Goal: Task Accomplishment & Management: Complete application form

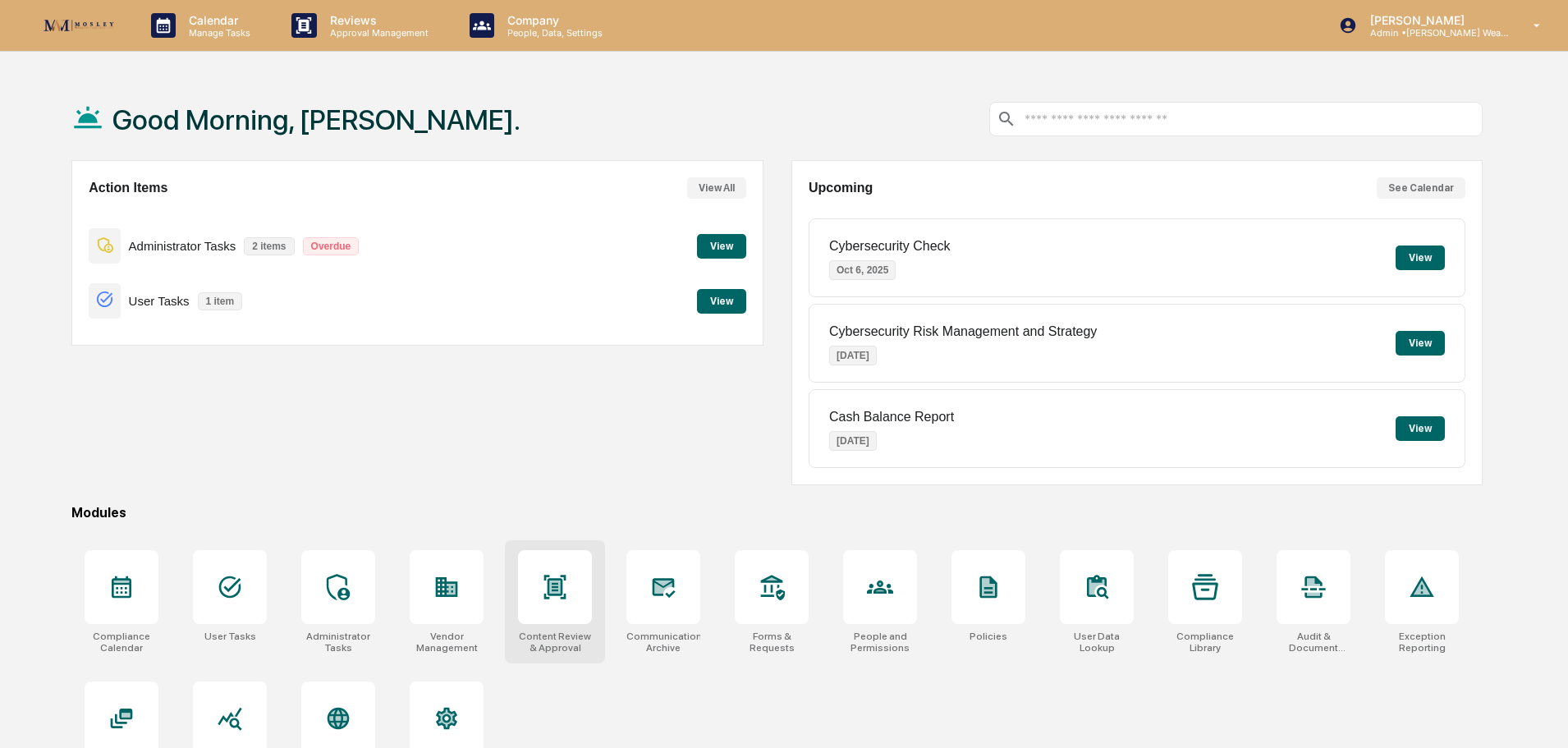
click at [554, 581] on icon at bounding box center [555, 586] width 11 height 13
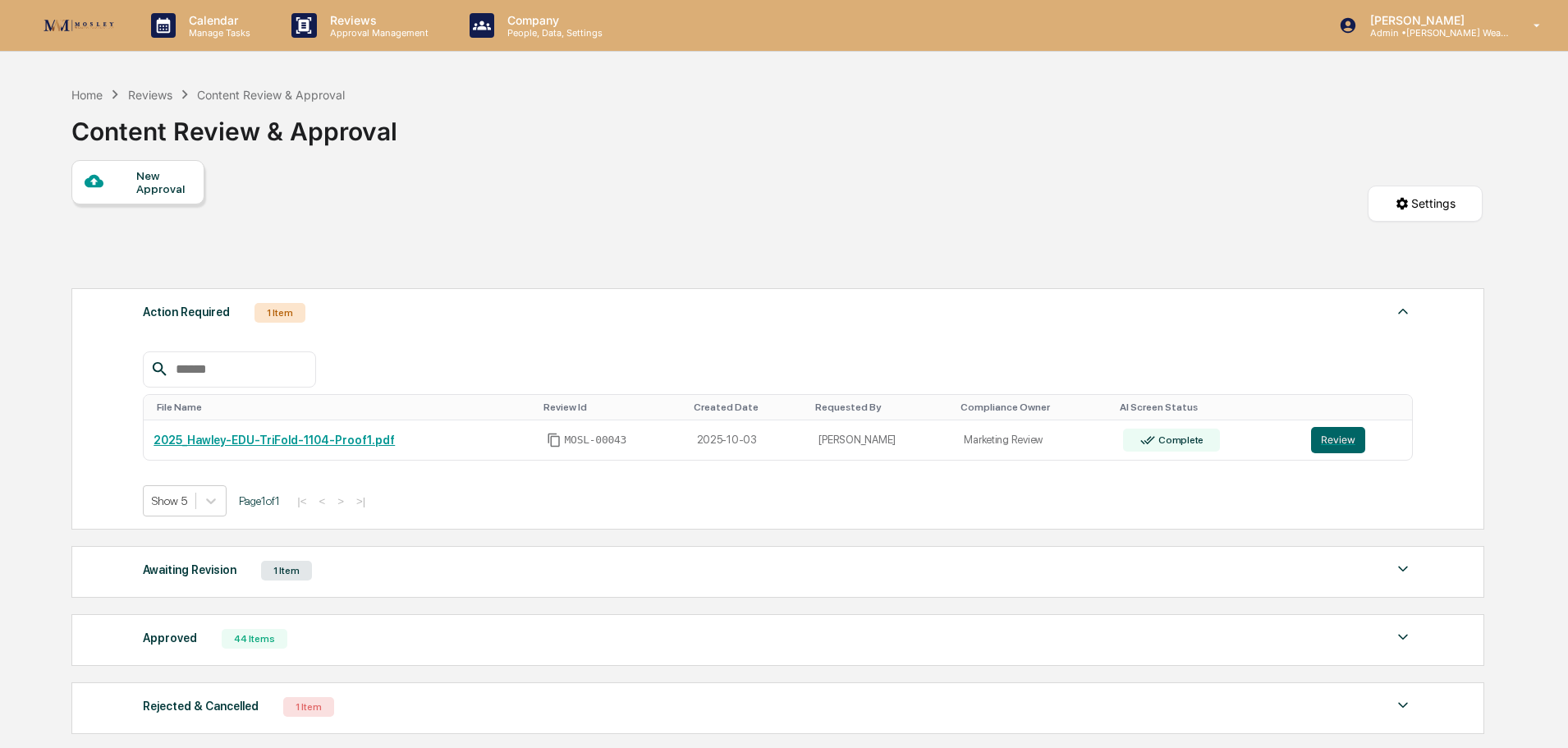
click at [151, 179] on div "New Approval" at bounding box center [164, 183] width 55 height 26
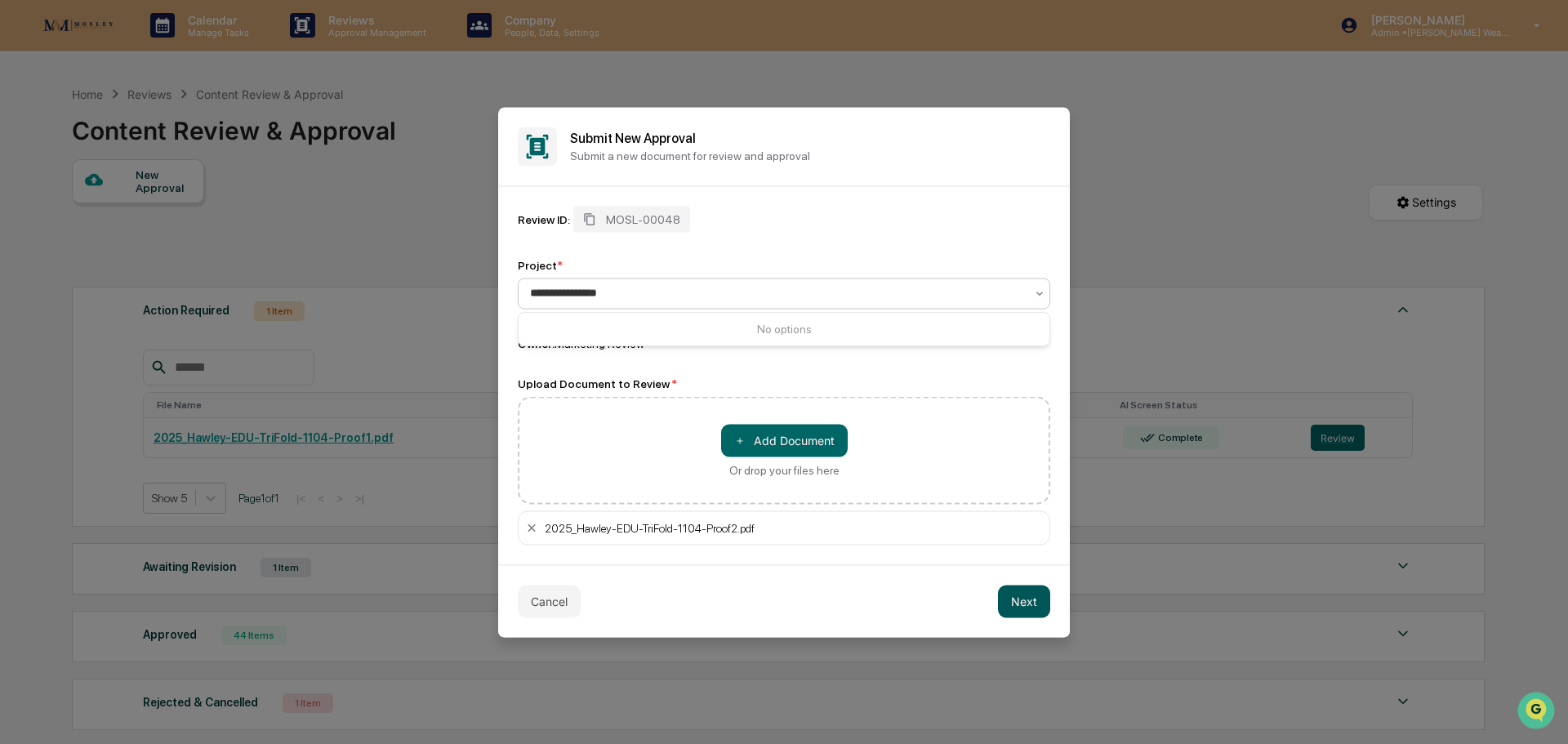
type input "**********"
click at [1021, 598] on button "Next" at bounding box center [1023, 600] width 53 height 33
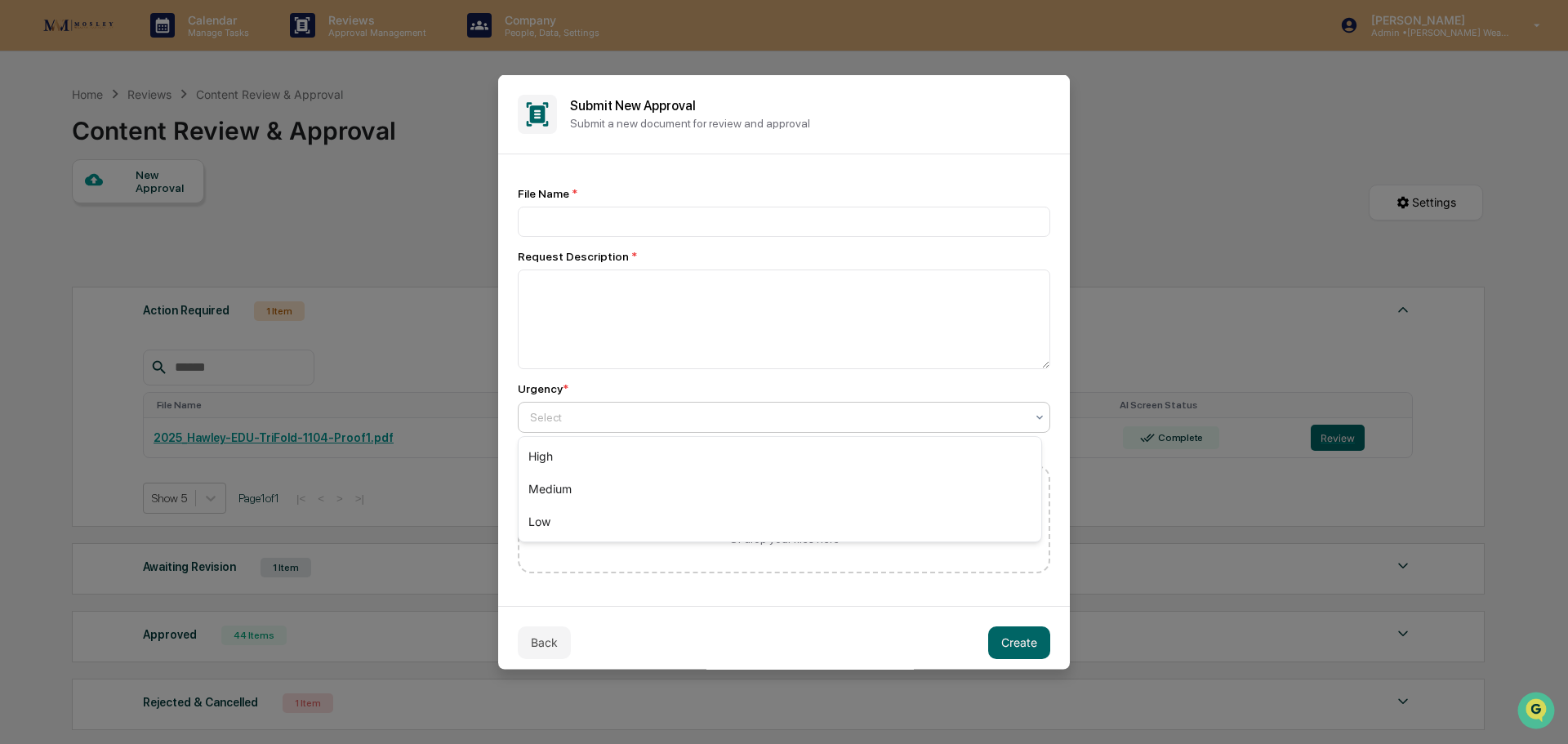
click at [933, 427] on div "Select" at bounding box center [777, 416] width 511 height 23
click at [929, 455] on div "High" at bounding box center [779, 456] width 523 height 33
click at [775, 222] on input at bounding box center [784, 220] width 532 height 30
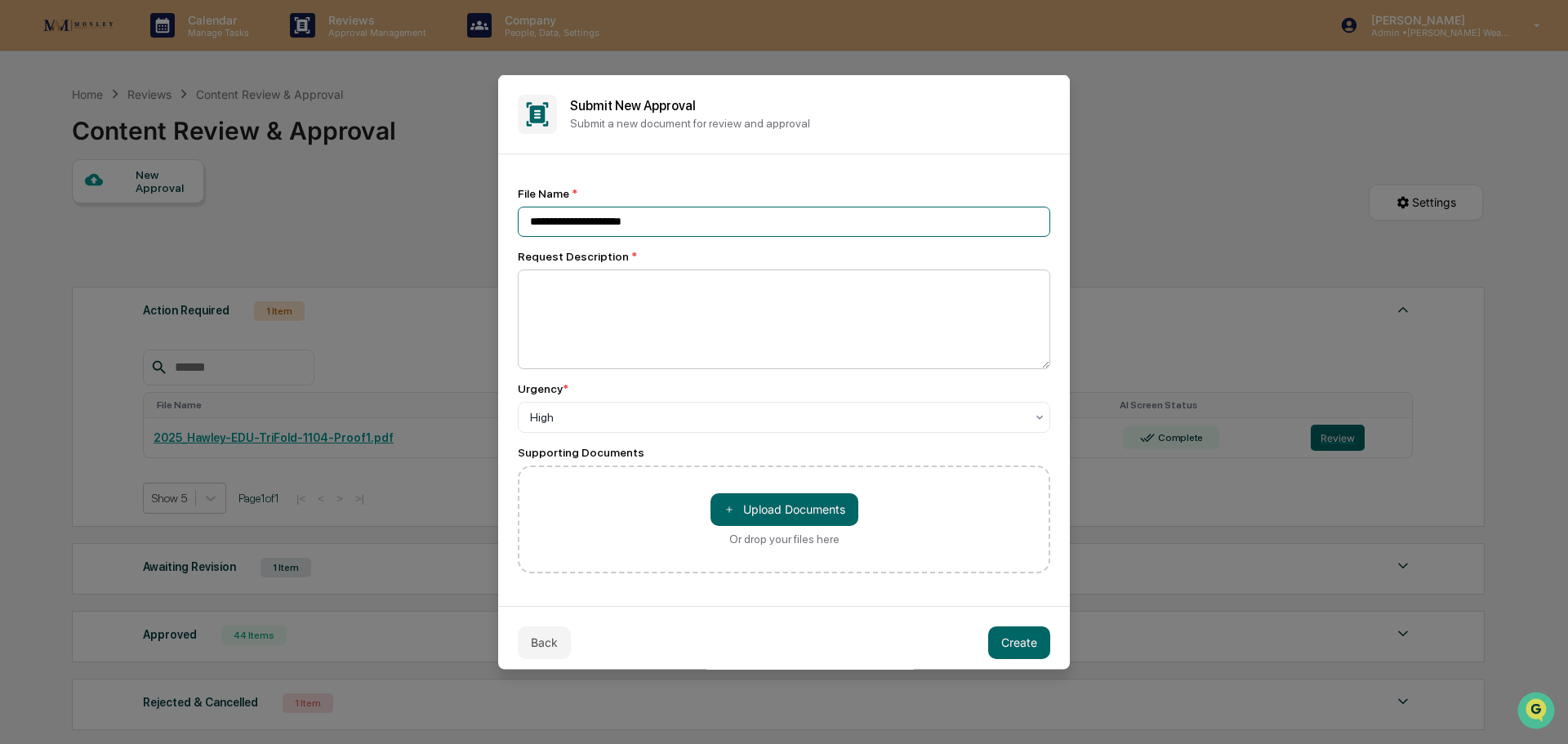
type input "**********"
click at [746, 279] on textarea at bounding box center [784, 318] width 532 height 99
type textarea "********"
click at [1017, 636] on button "Create" at bounding box center [1019, 641] width 63 height 33
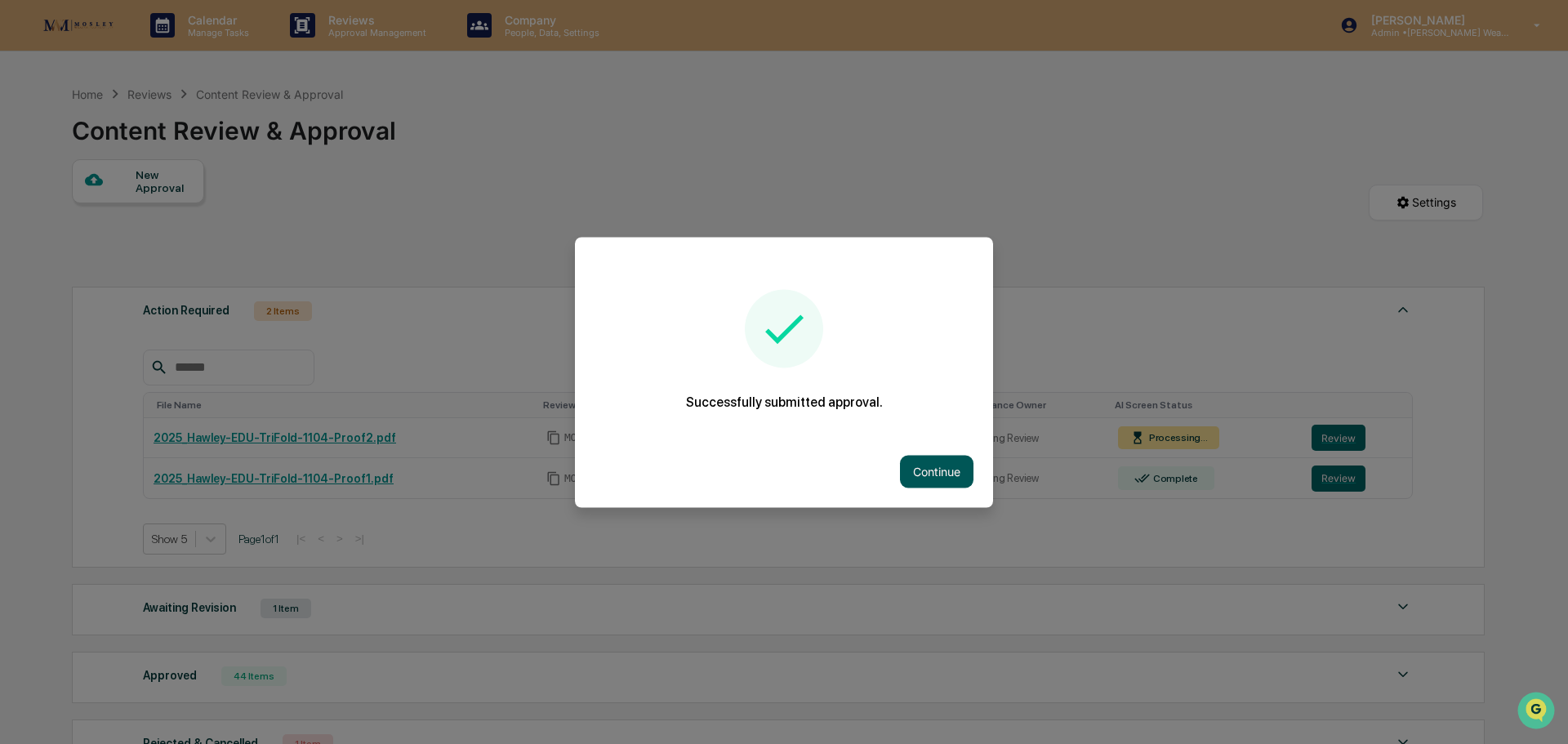
click at [935, 458] on button "Continue" at bounding box center [937, 470] width 73 height 33
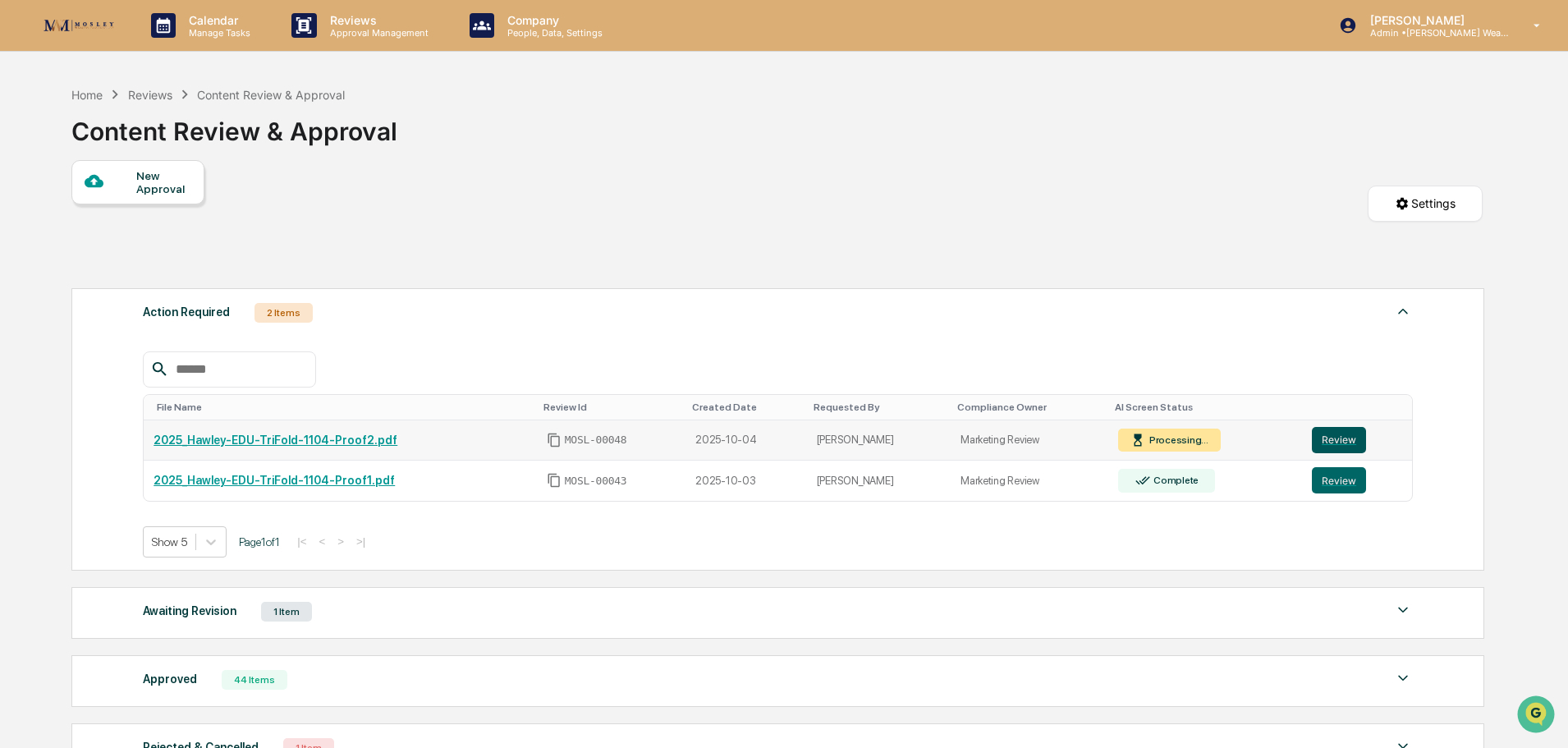
click at [1333, 438] on button "Review" at bounding box center [1339, 440] width 54 height 26
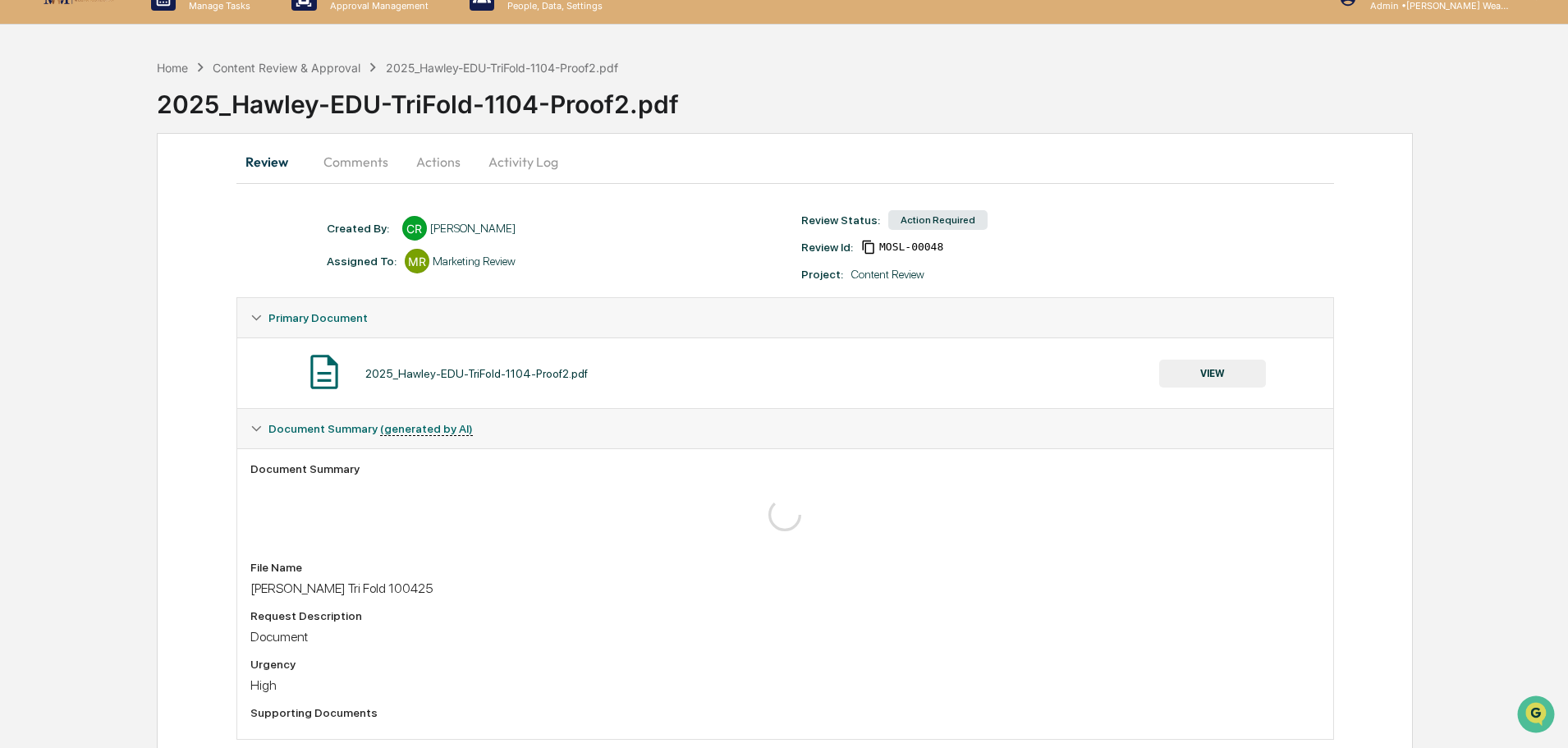
scroll to position [61, 0]
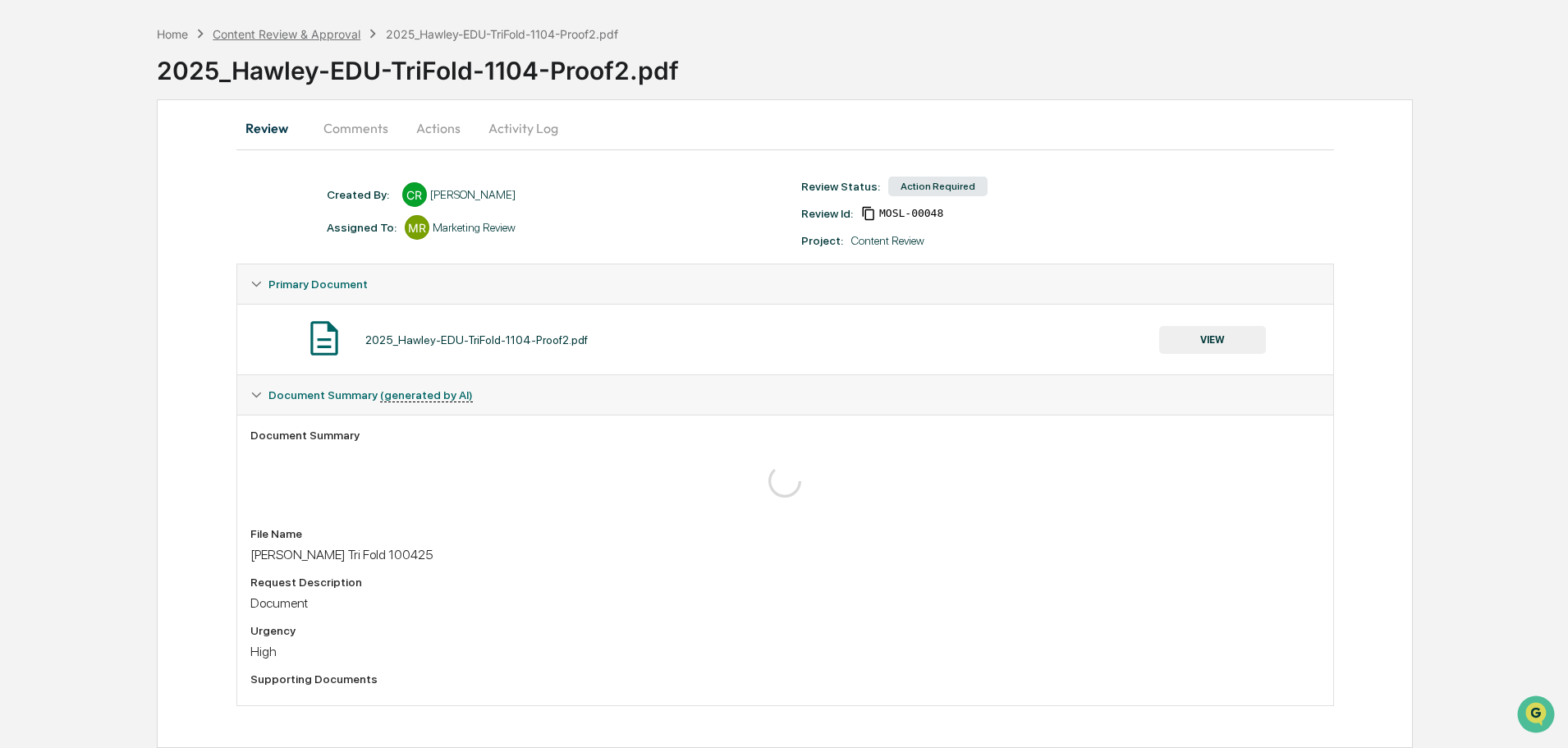
click at [338, 34] on div "Content Review & Approval" at bounding box center [286, 34] width 148 height 14
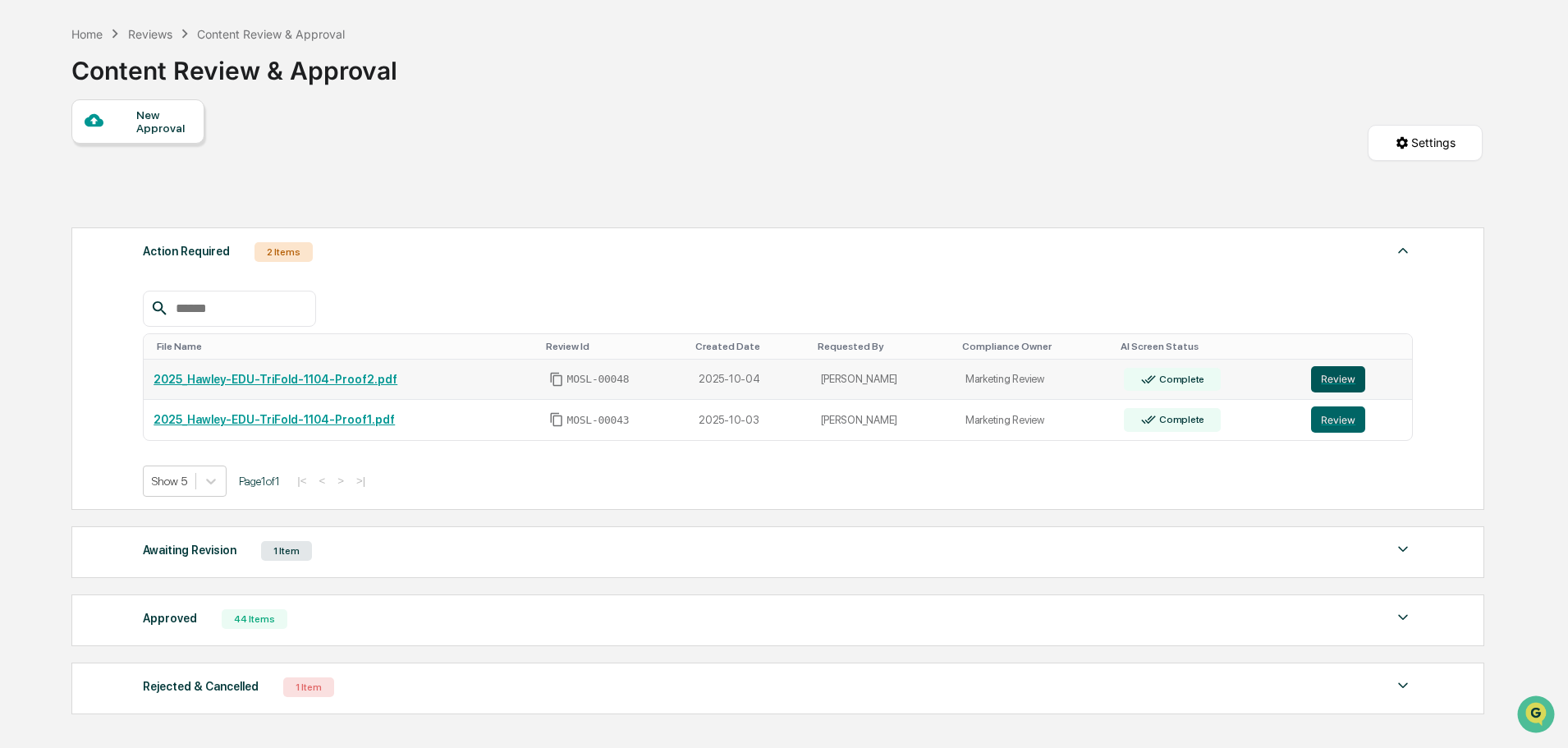
click at [1329, 377] on button "Review" at bounding box center [1338, 379] width 54 height 26
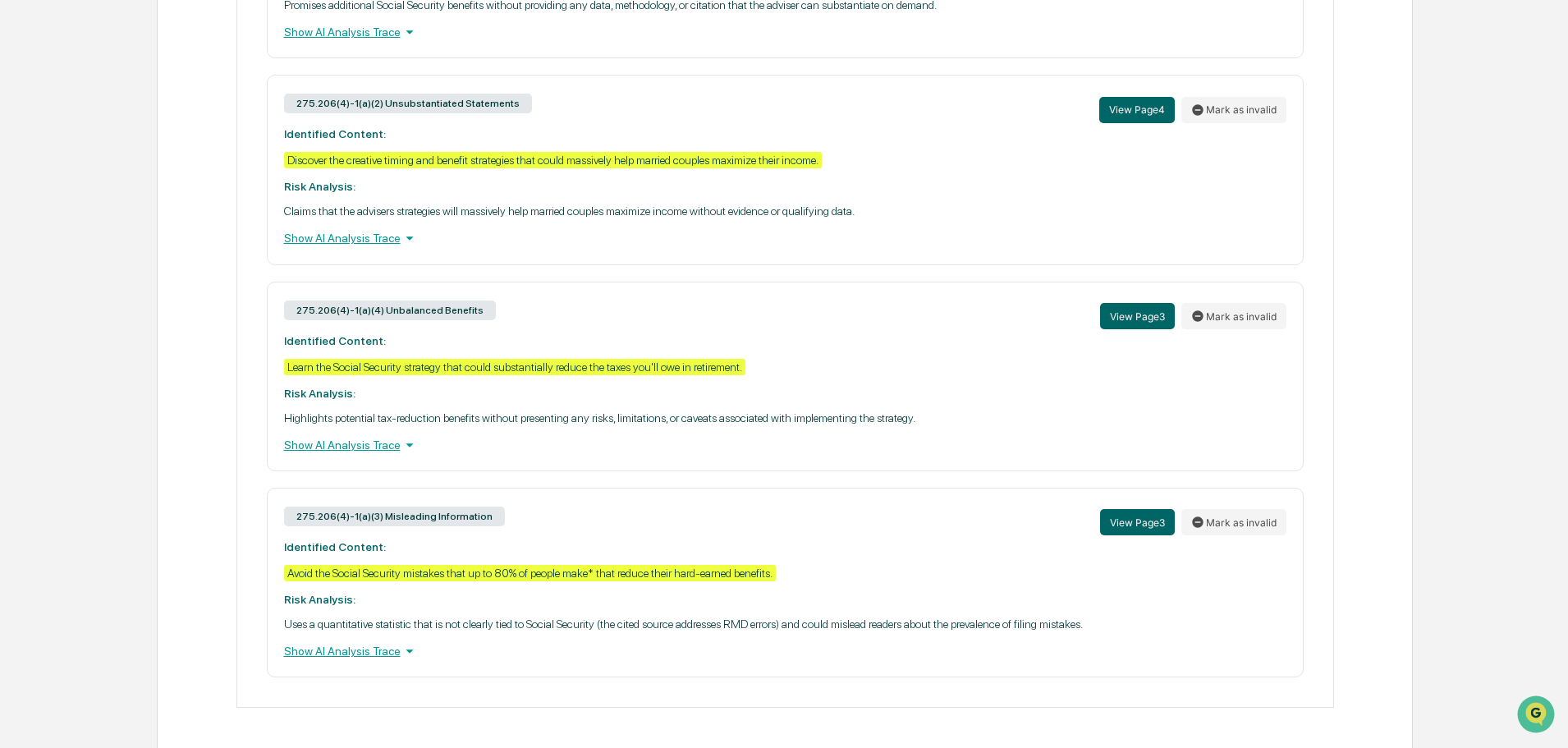
scroll to position [947, 0]
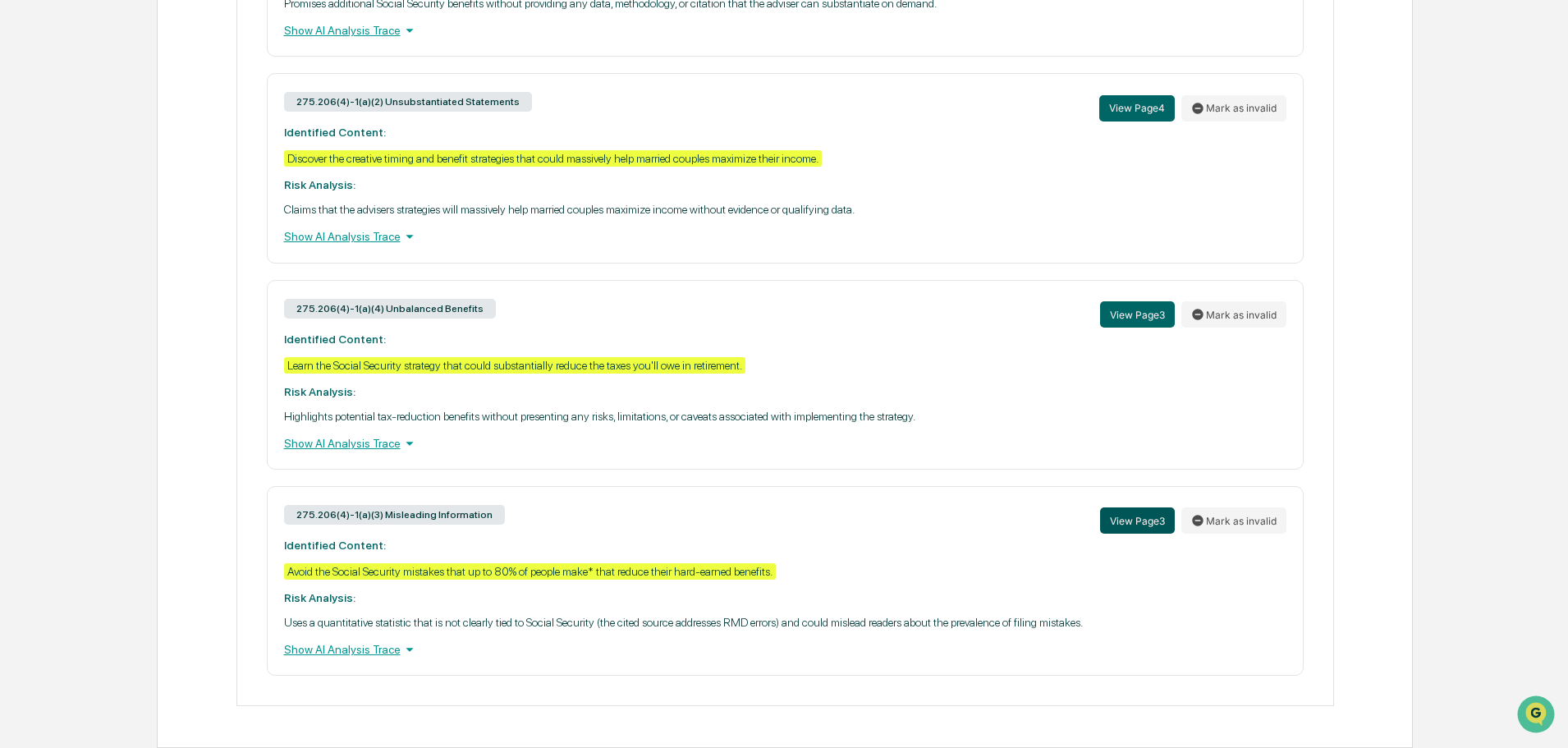
click at [1129, 523] on button "View Page 3" at bounding box center [1137, 521] width 75 height 26
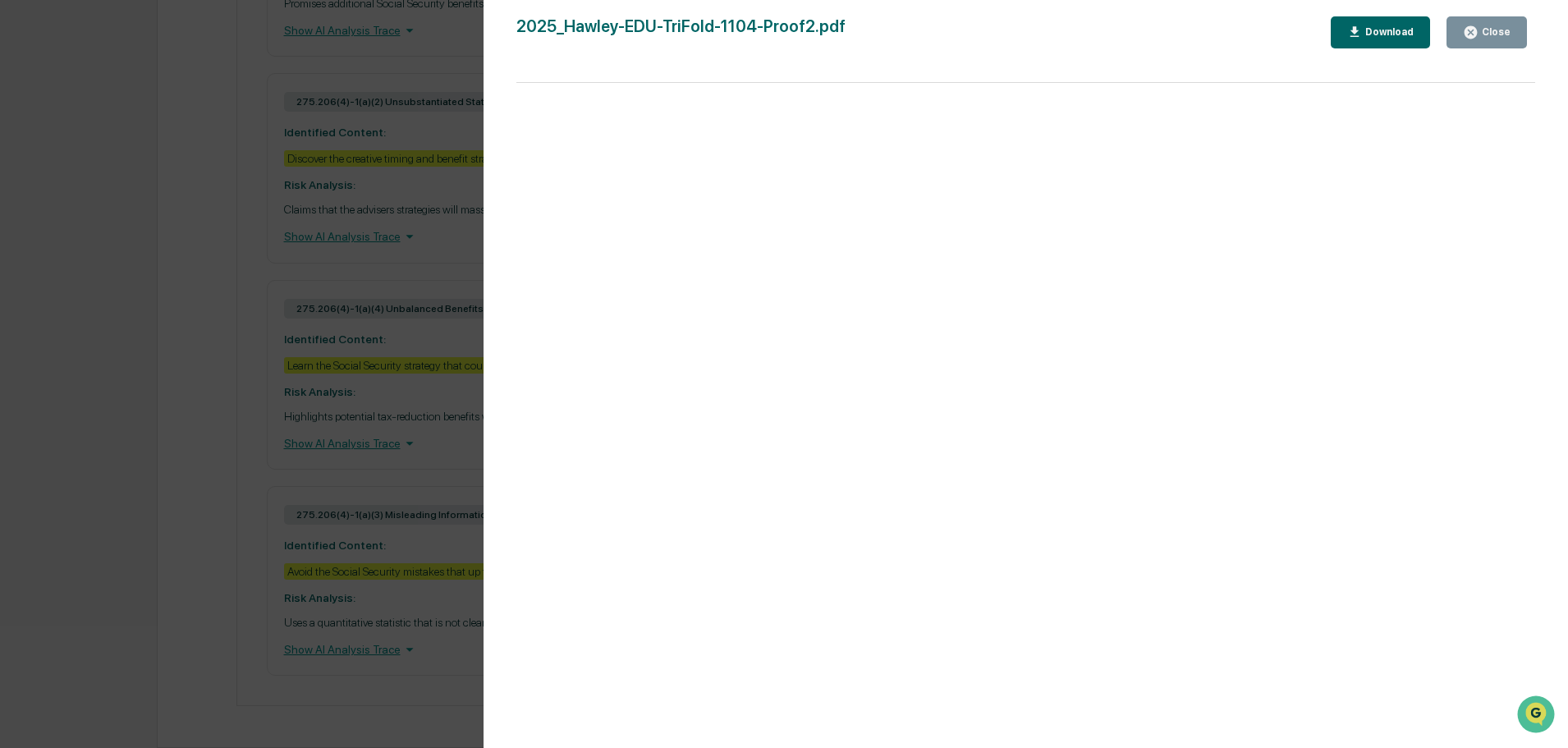
click at [1360, 28] on icon "button" at bounding box center [1355, 31] width 9 height 11
click at [1472, 36] on icon "button" at bounding box center [1470, 32] width 12 height 12
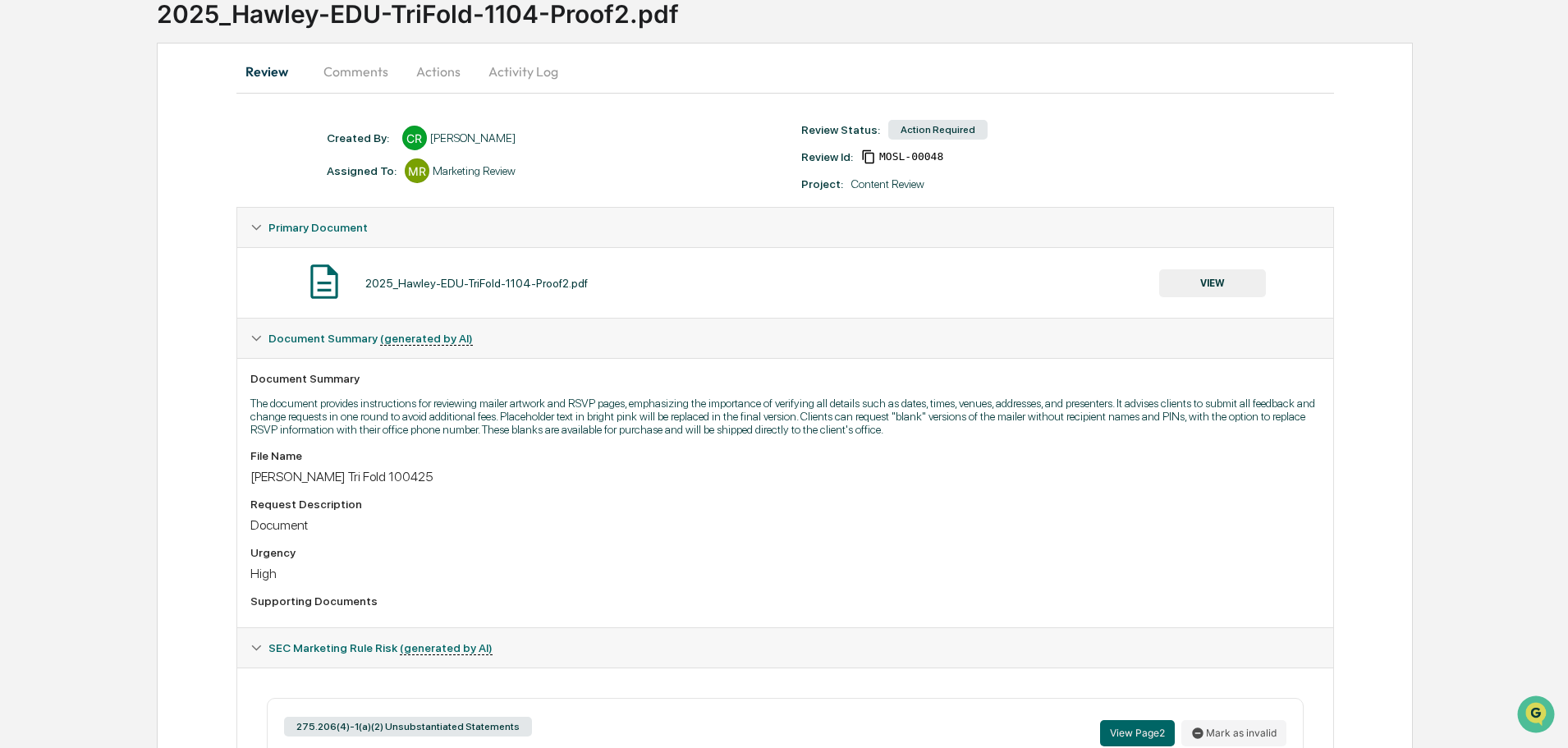
scroll to position [100, 0]
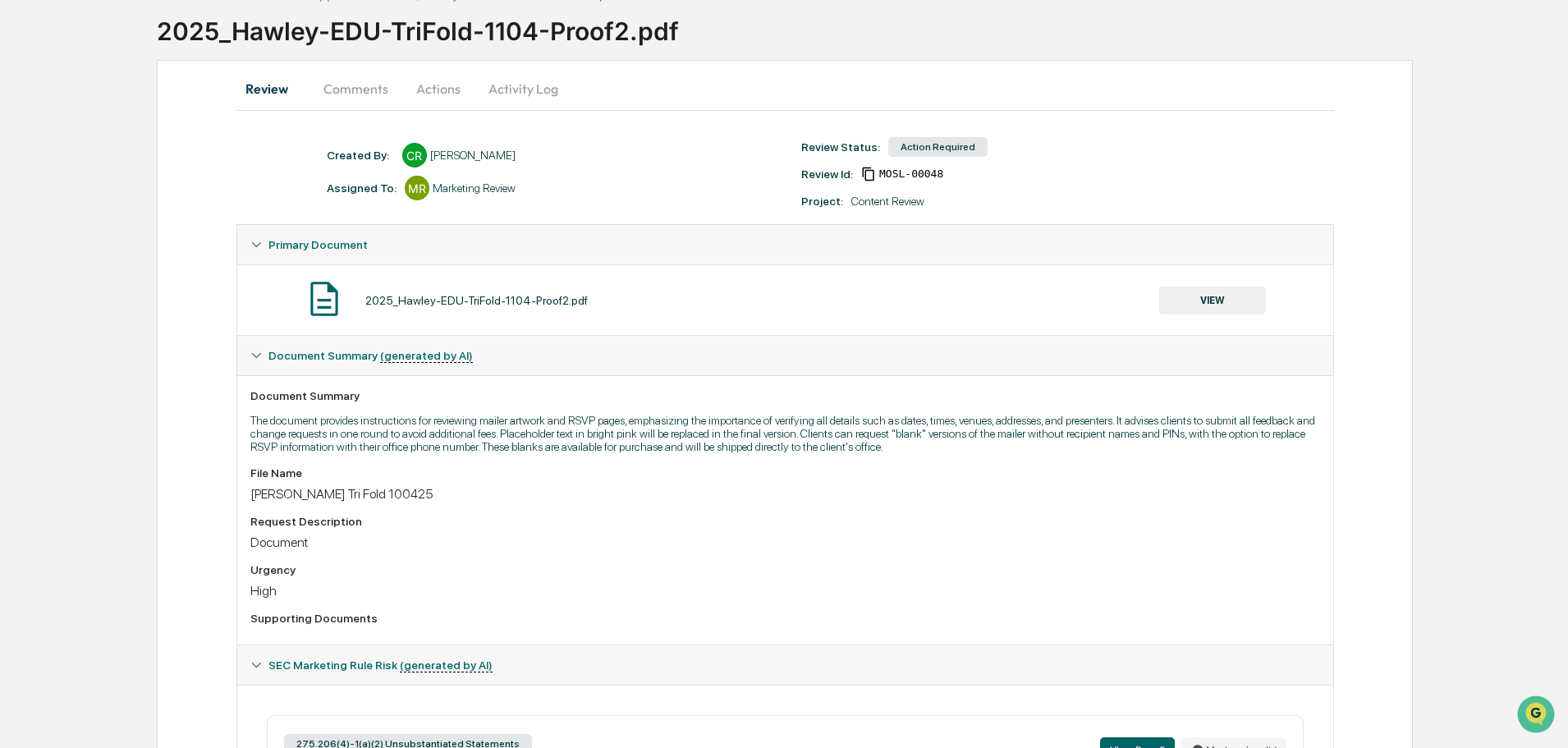
click at [439, 91] on button "Actions" at bounding box center [438, 88] width 74 height 39
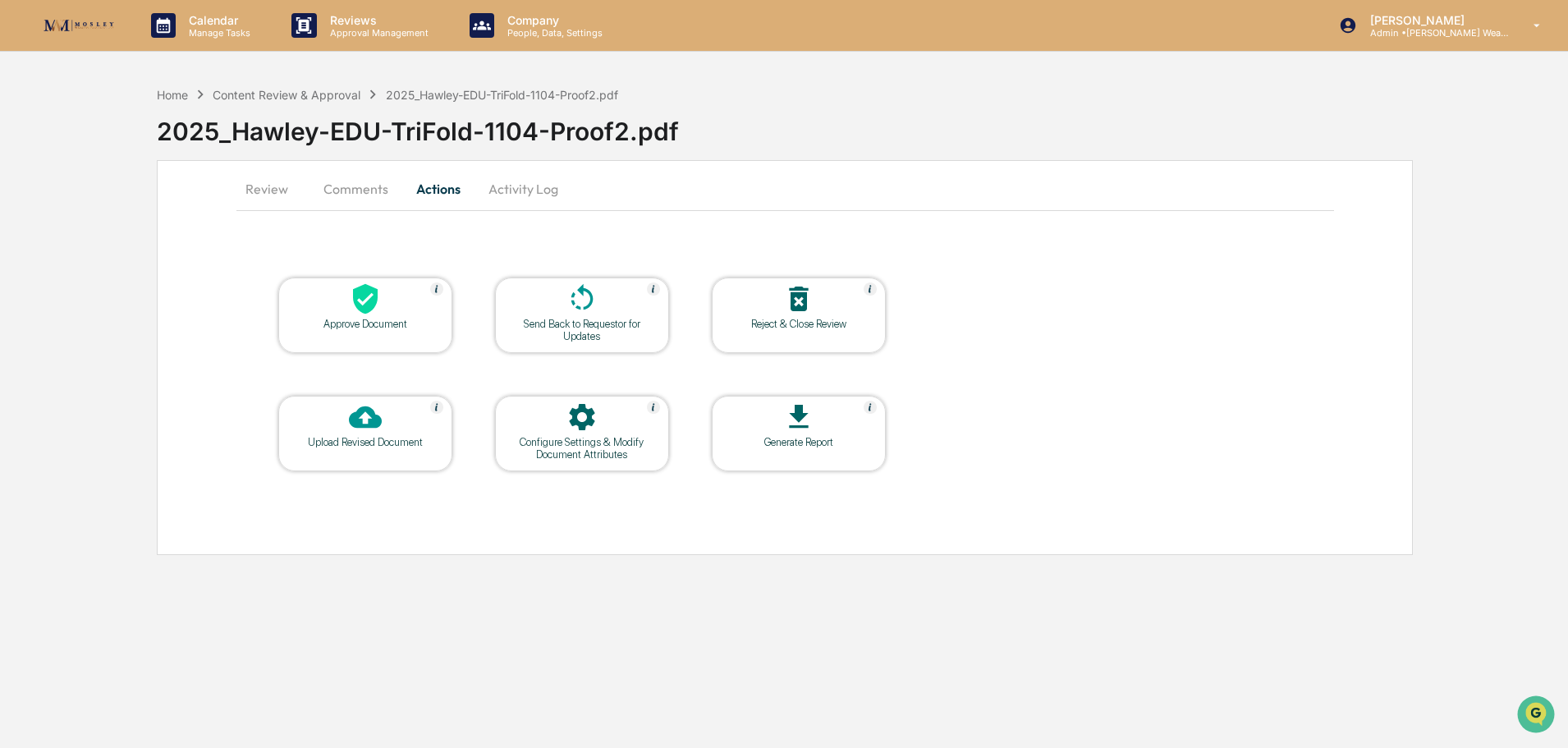
scroll to position [0, 0]
click at [359, 189] on button "Comments" at bounding box center [356, 188] width 91 height 39
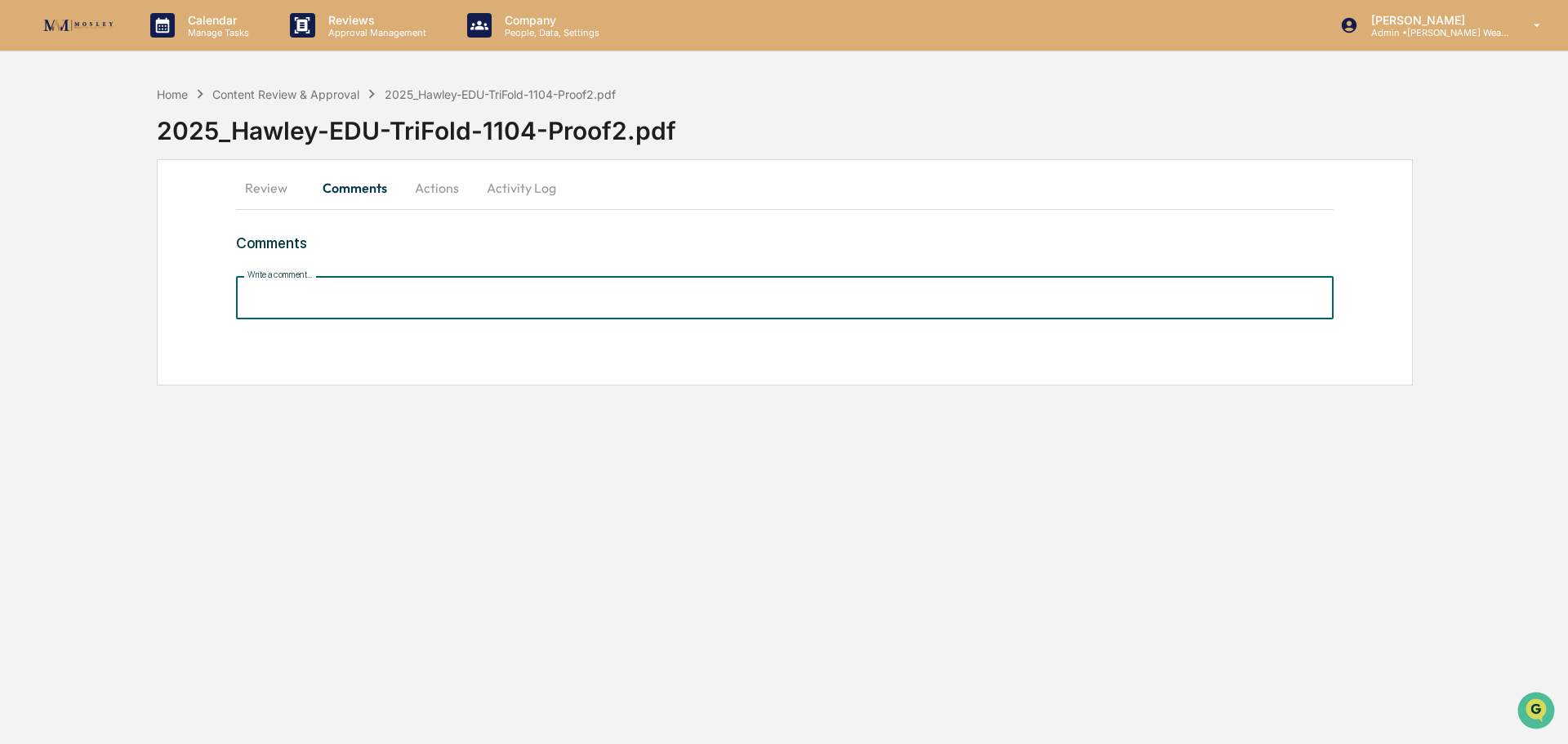
click at [393, 299] on input "Write a comment..." at bounding box center [785, 298] width 1098 height 44
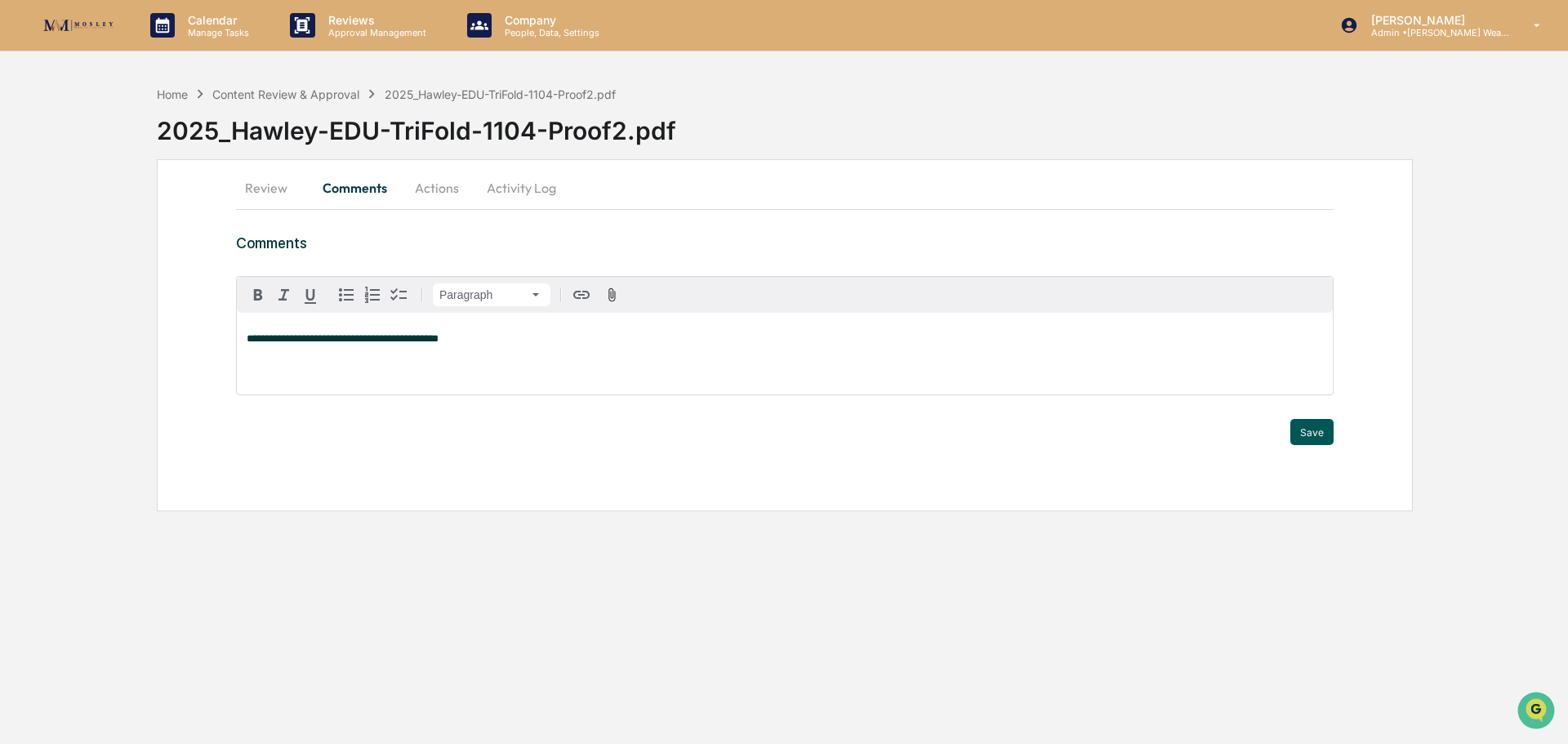
click at [1317, 433] on button "Save" at bounding box center [1312, 432] width 44 height 26
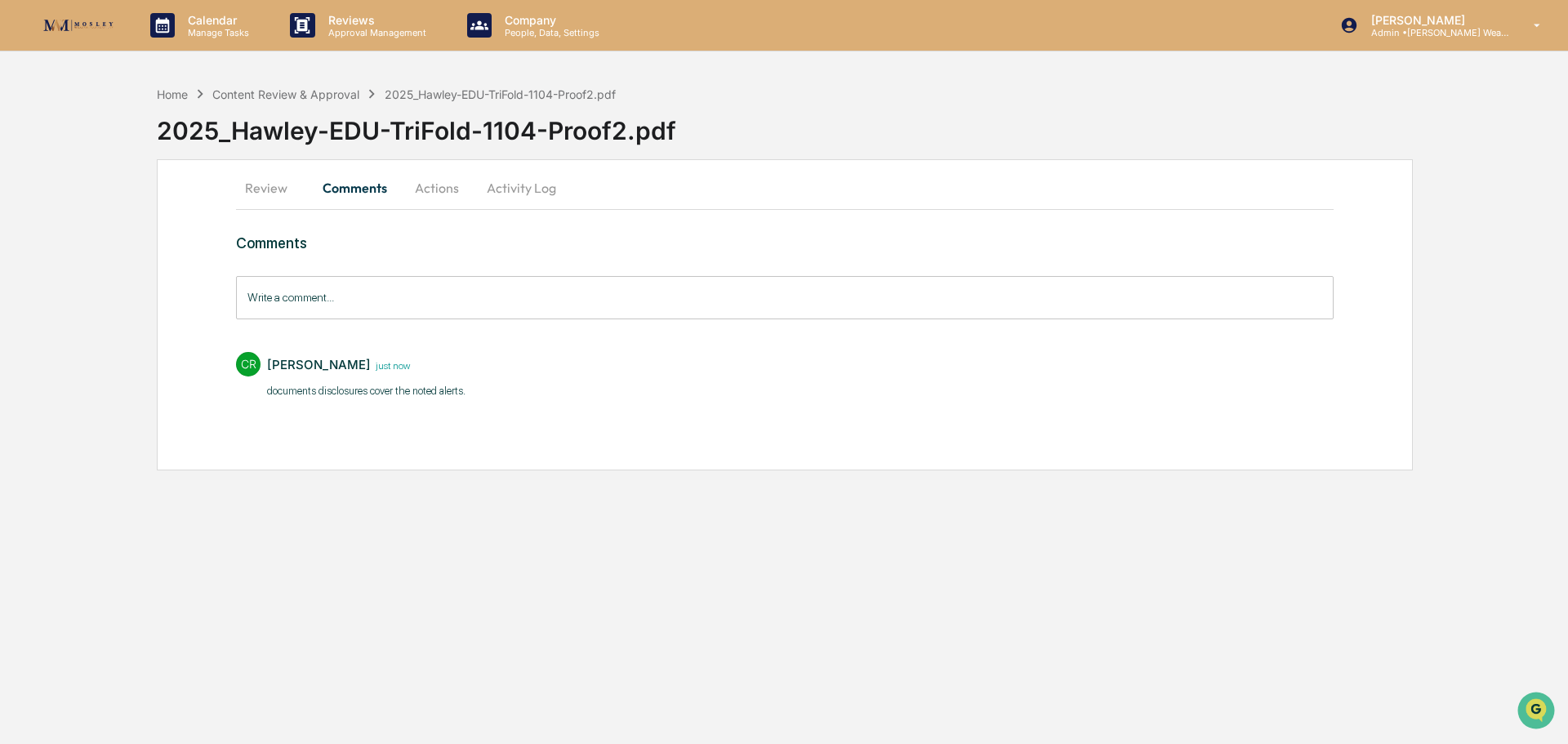
click at [431, 186] on button "Actions" at bounding box center [437, 187] width 73 height 39
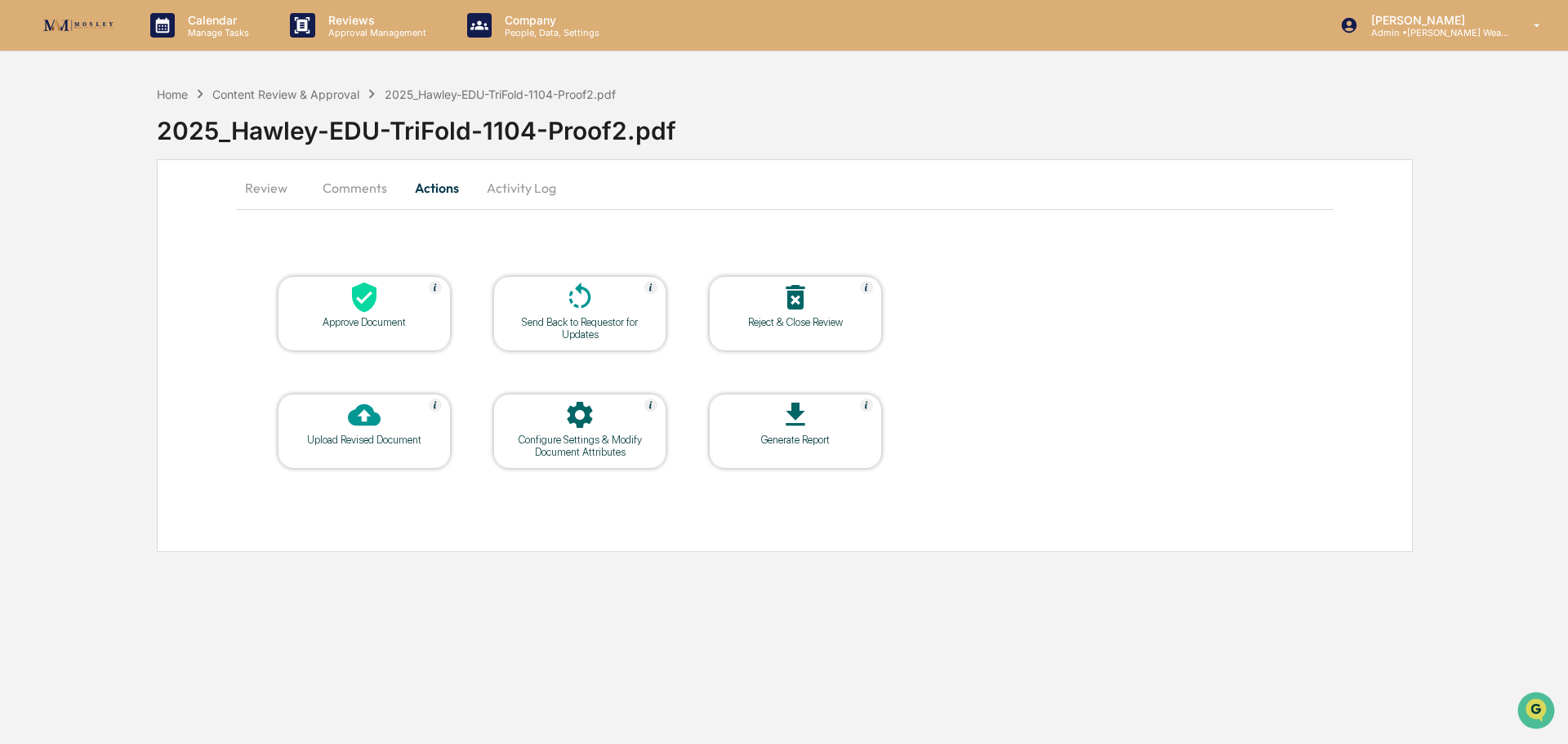
click at [390, 323] on div "Approve Document" at bounding box center [364, 321] width 147 height 12
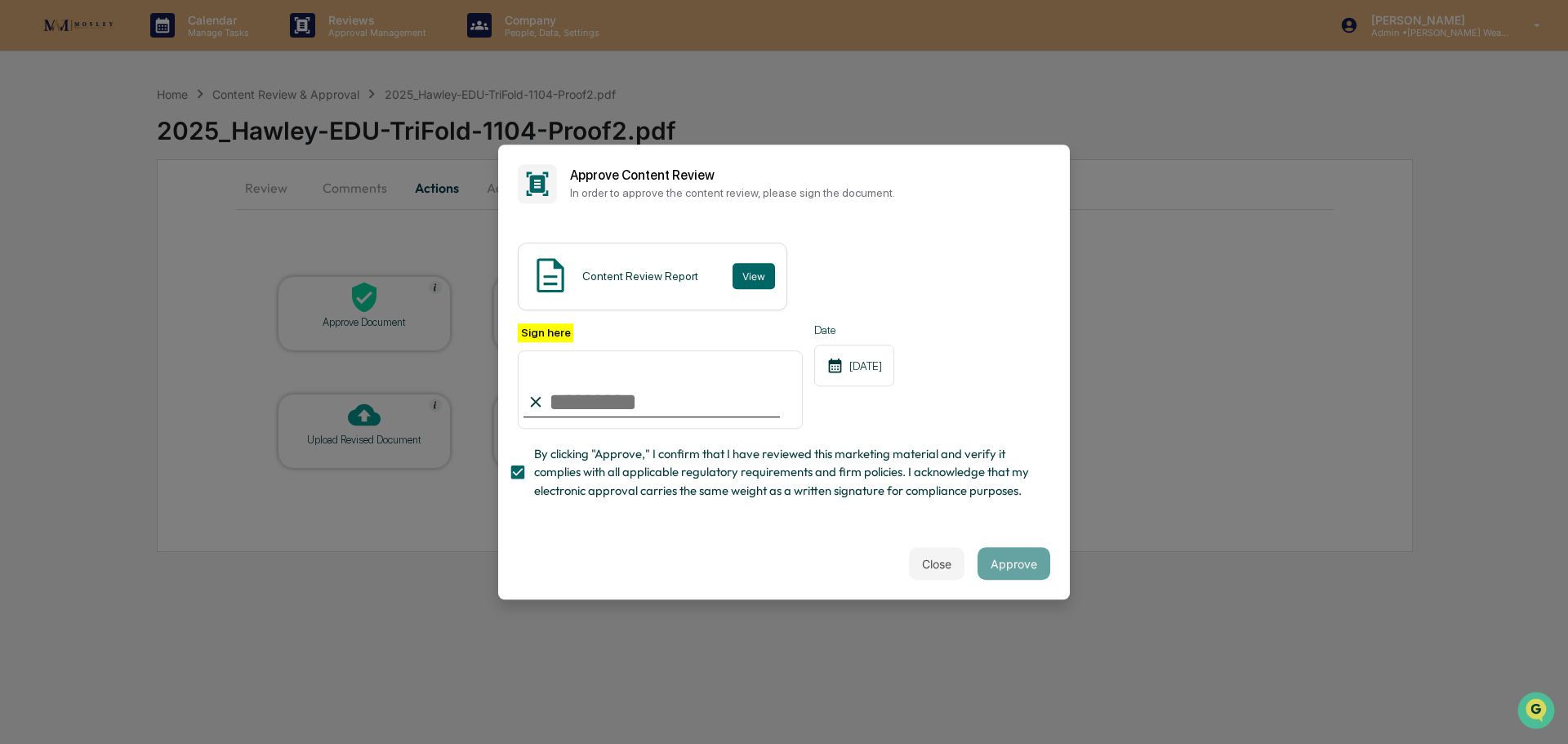
click at [624, 394] on input "Sign here" at bounding box center [660, 389] width 285 height 78
type input "**********"
click at [1017, 564] on button "Approve" at bounding box center [1013, 562] width 72 height 33
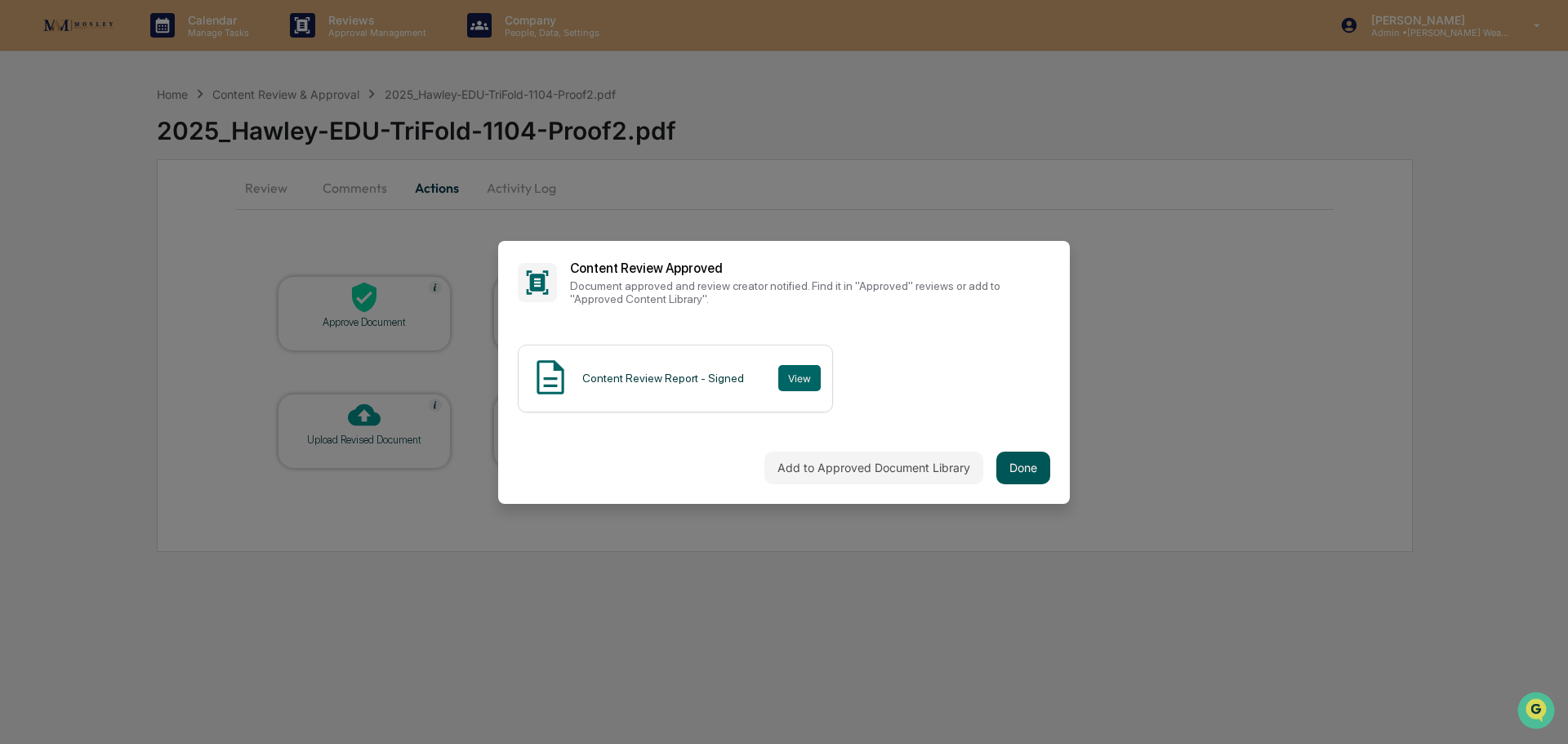
click at [1021, 471] on button "Done" at bounding box center [1023, 467] width 54 height 33
